Goal: Task Accomplishment & Management: Manage account settings

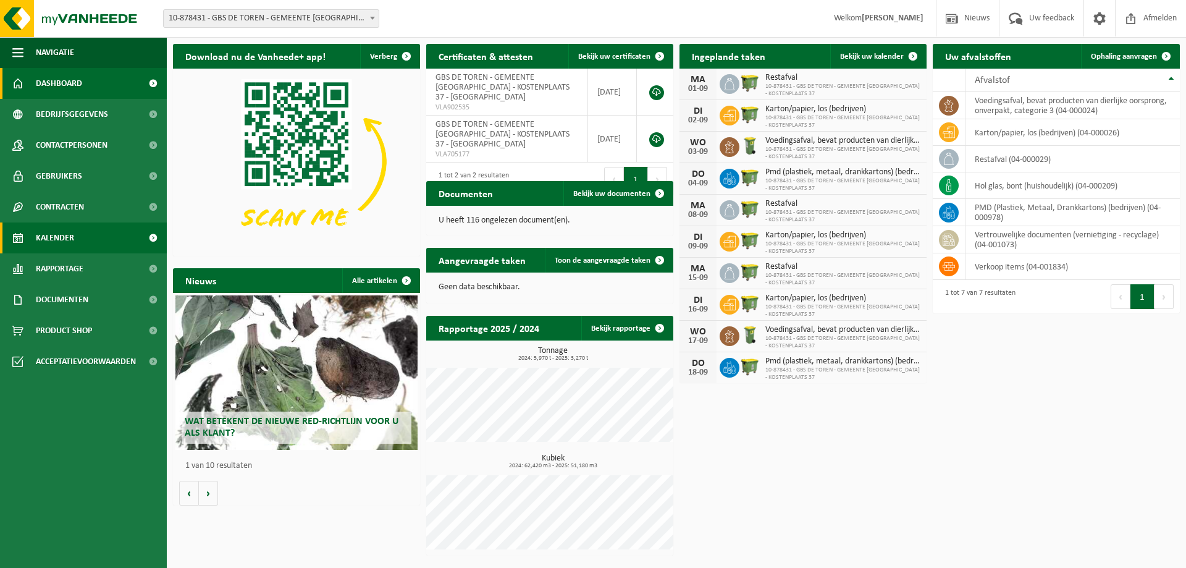
click at [107, 234] on link "Kalender" at bounding box center [83, 237] width 167 height 31
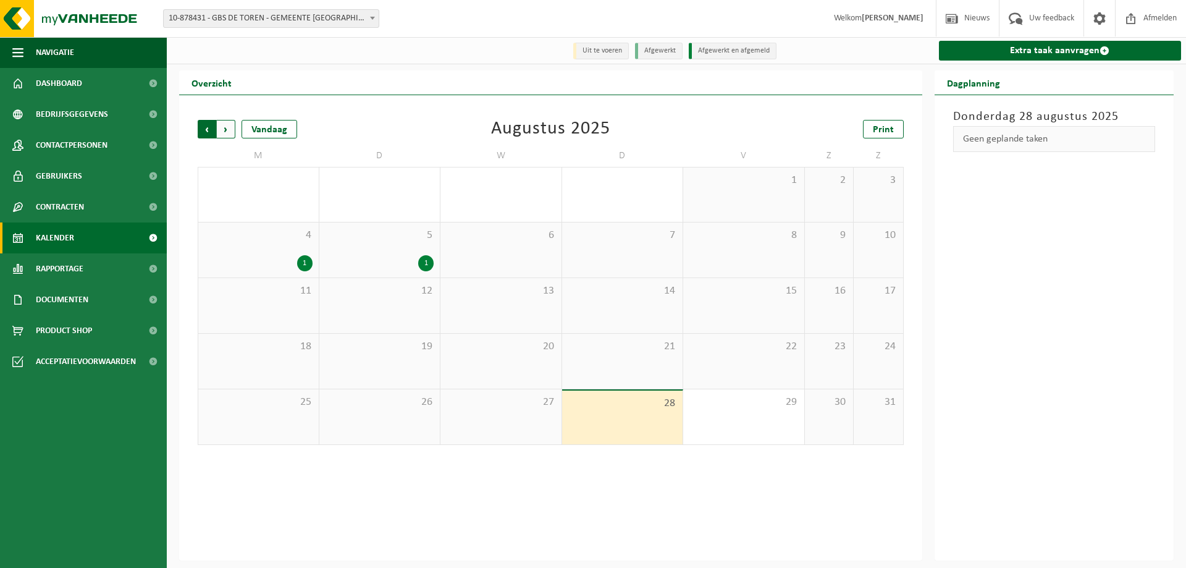
click at [226, 132] on span "Volgende" at bounding box center [226, 129] width 19 height 19
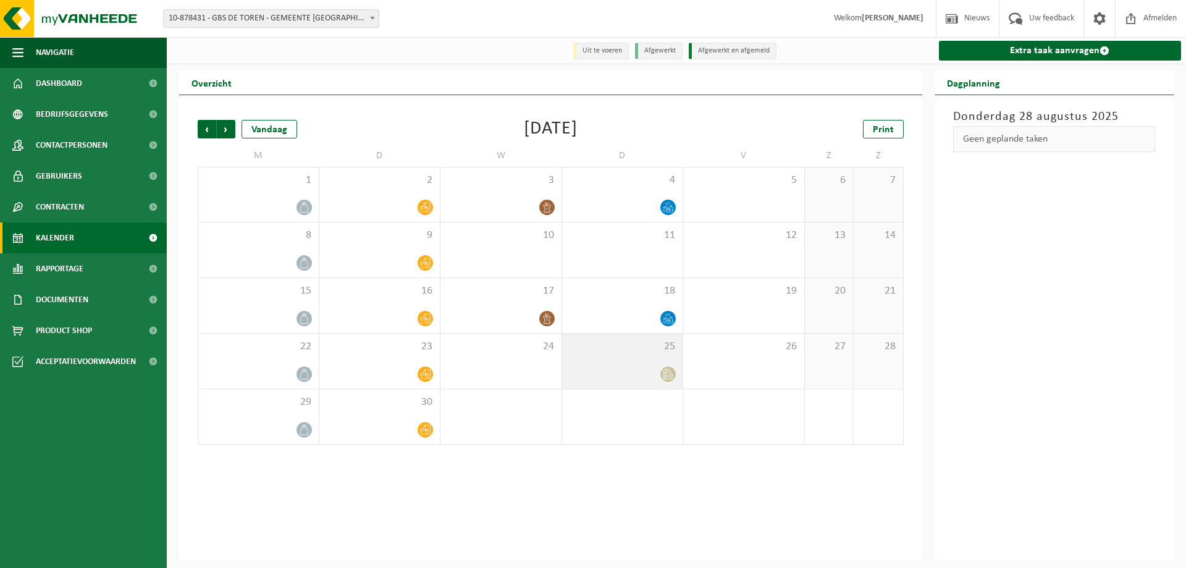
click at [623, 376] on div at bounding box center [622, 374] width 109 height 17
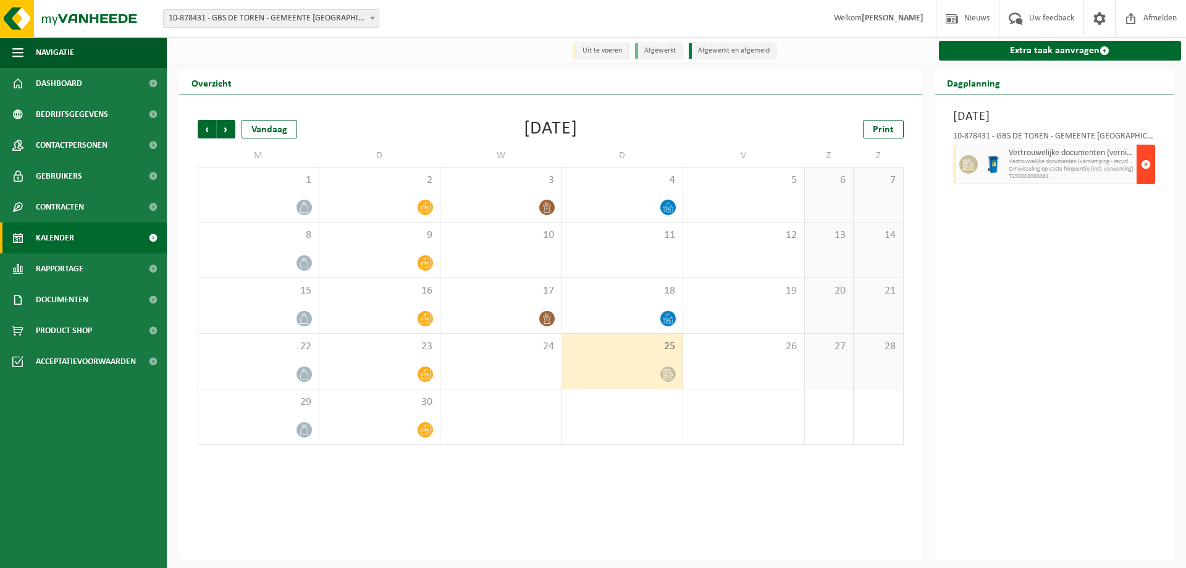
click at [1147, 167] on span "button" at bounding box center [1146, 164] width 10 height 25
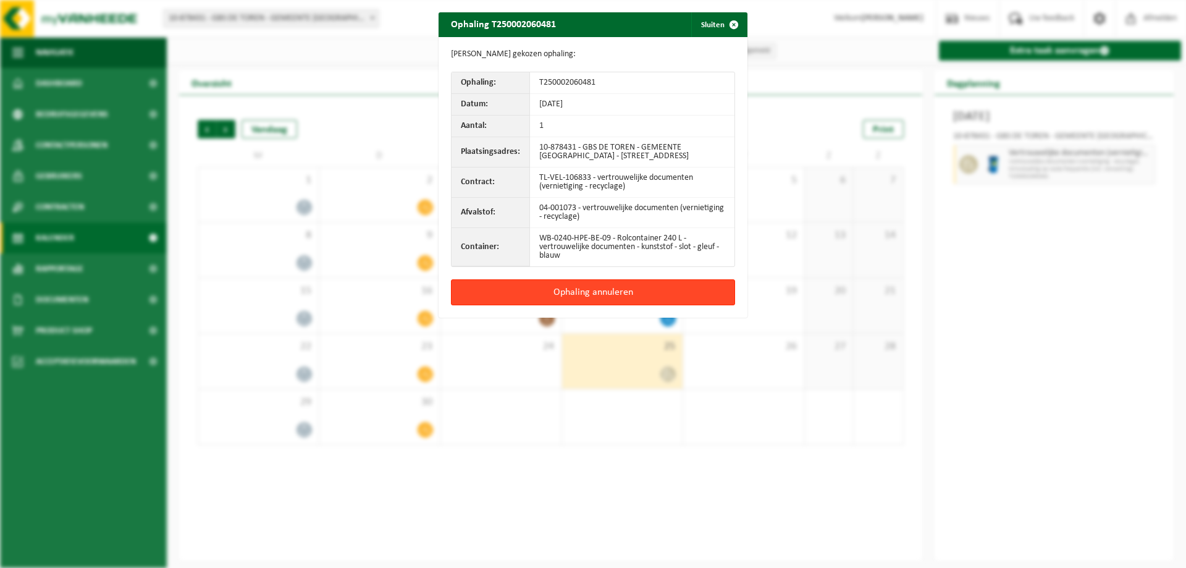
click at [599, 298] on button "Ophaling annuleren" at bounding box center [593, 292] width 284 height 26
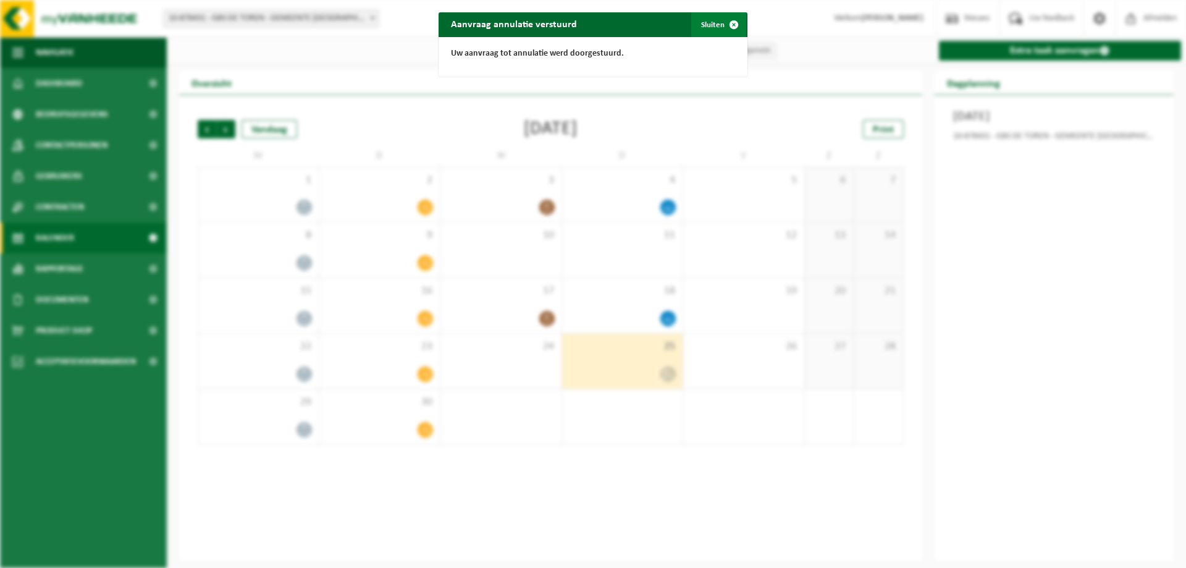
click at [727, 25] on span "button" at bounding box center [733, 24] width 25 height 25
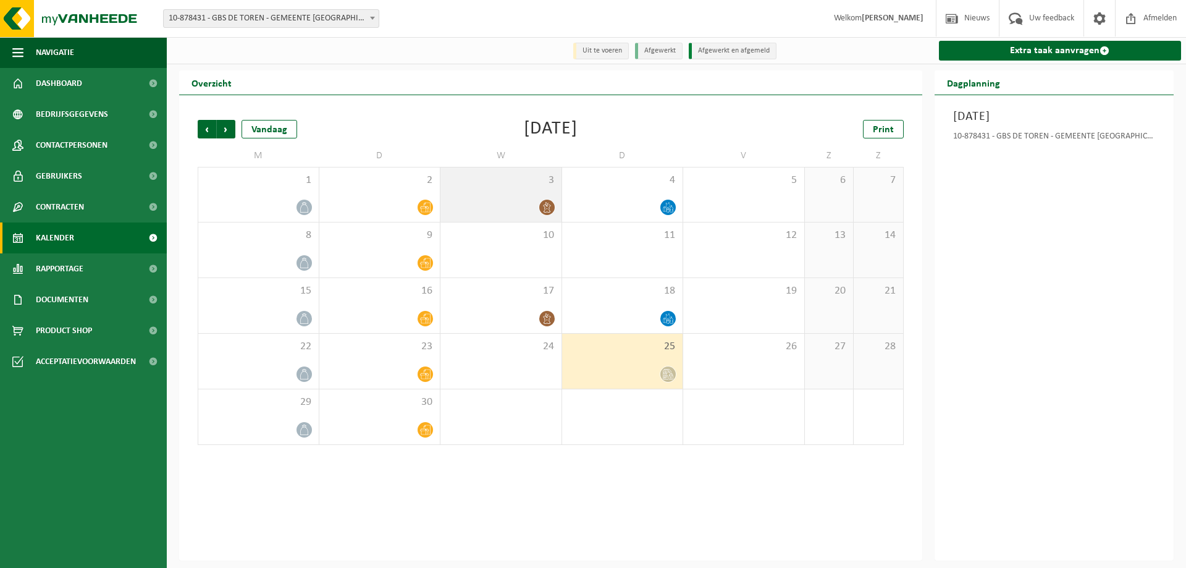
click at [492, 203] on div at bounding box center [501, 207] width 109 height 17
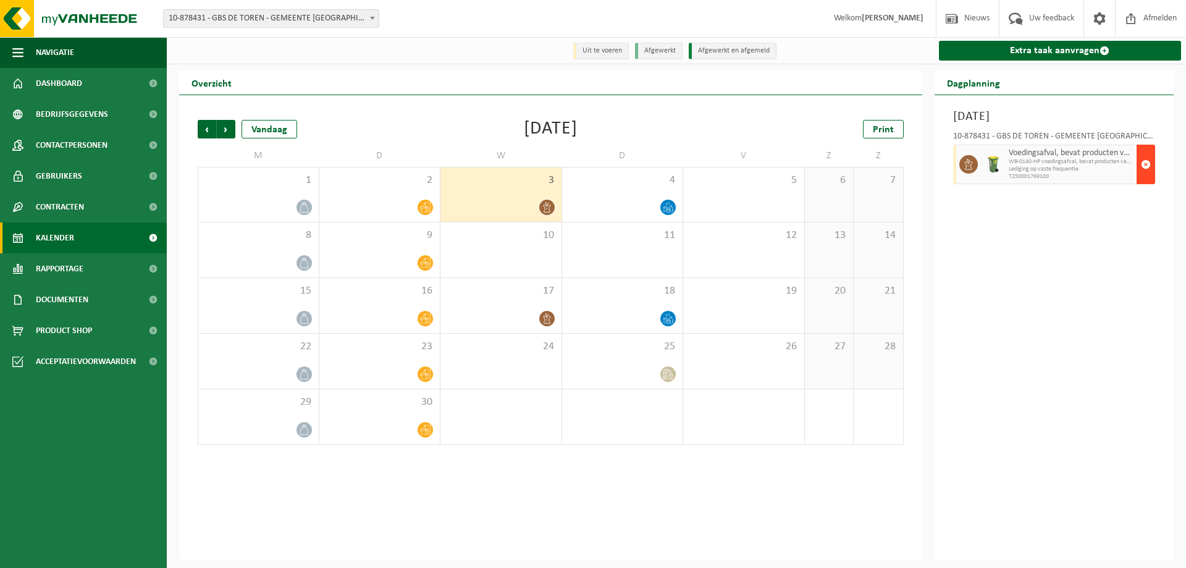
click at [1148, 164] on span "button" at bounding box center [1146, 164] width 10 height 25
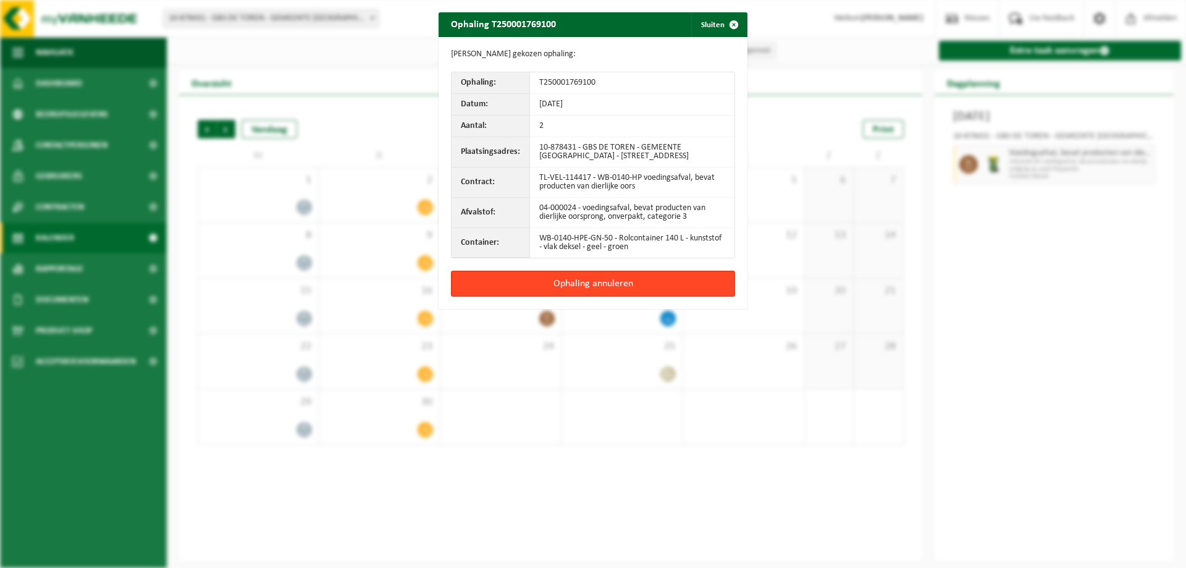
click at [581, 291] on button "Ophaling annuleren" at bounding box center [593, 284] width 284 height 26
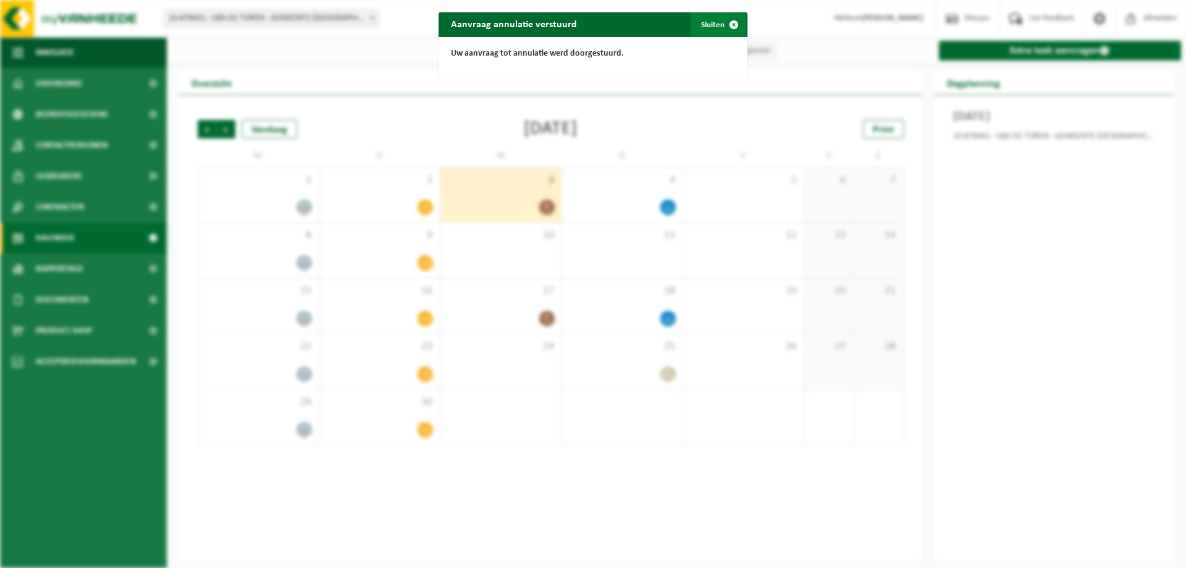
click at [732, 23] on span "button" at bounding box center [733, 24] width 25 height 25
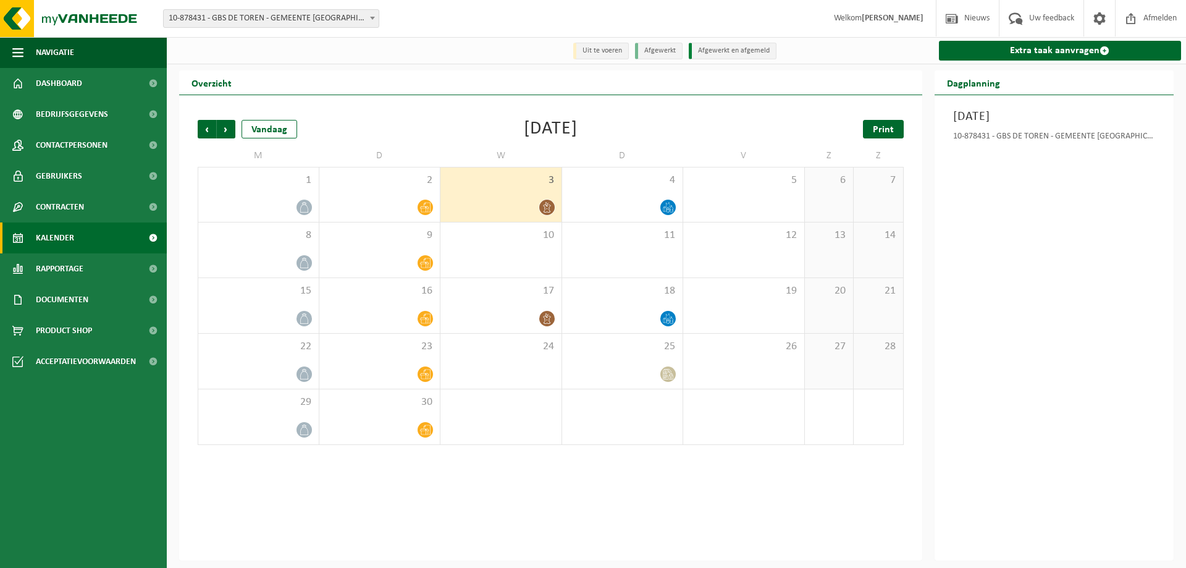
click at [870, 133] on link "Print" at bounding box center [883, 129] width 41 height 19
